Goal: Register for event/course

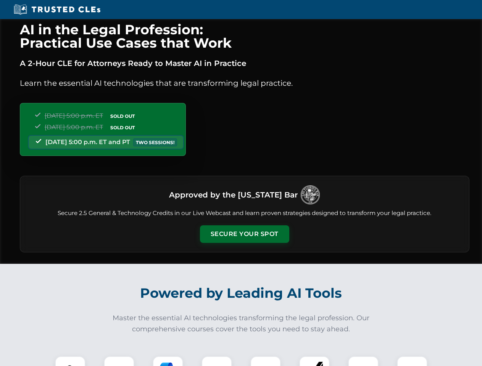
click at [244, 234] on button "Secure Your Spot" at bounding box center [244, 234] width 89 height 18
click at [70, 361] on img at bounding box center [70, 372] width 22 height 22
